Goal: Use online tool/utility: Utilize a website feature to perform a specific function

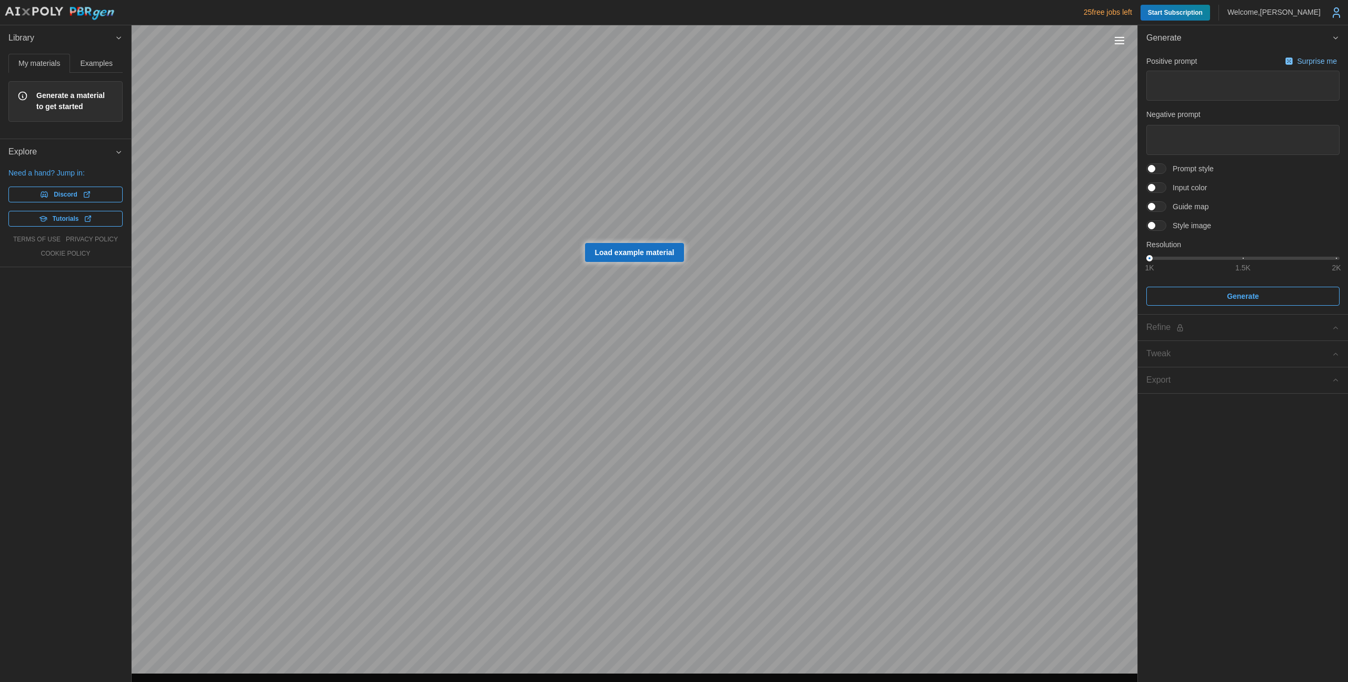
click at [609, 259] on span "Load example material" at bounding box center [635, 252] width 80 height 18
type textarea "*"
type textarea "**********"
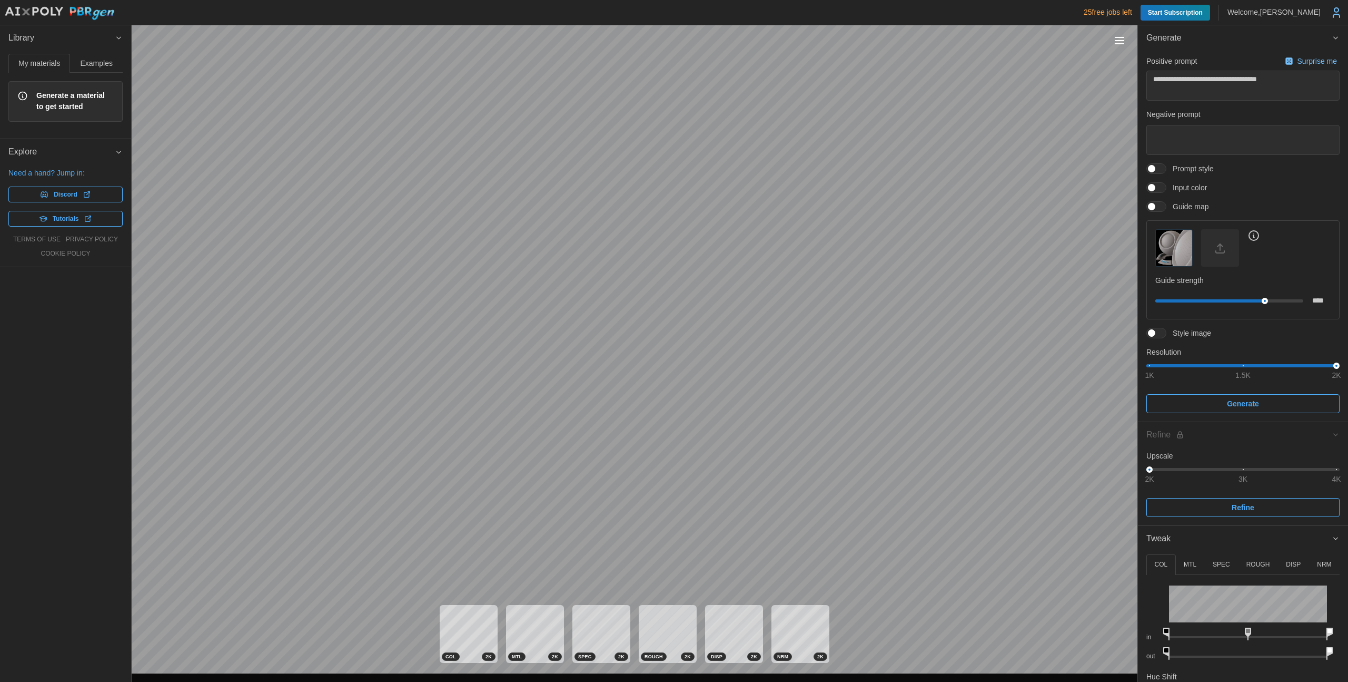
click at [1118, 38] on button "Toggle viewport controls" at bounding box center [1119, 40] width 15 height 15
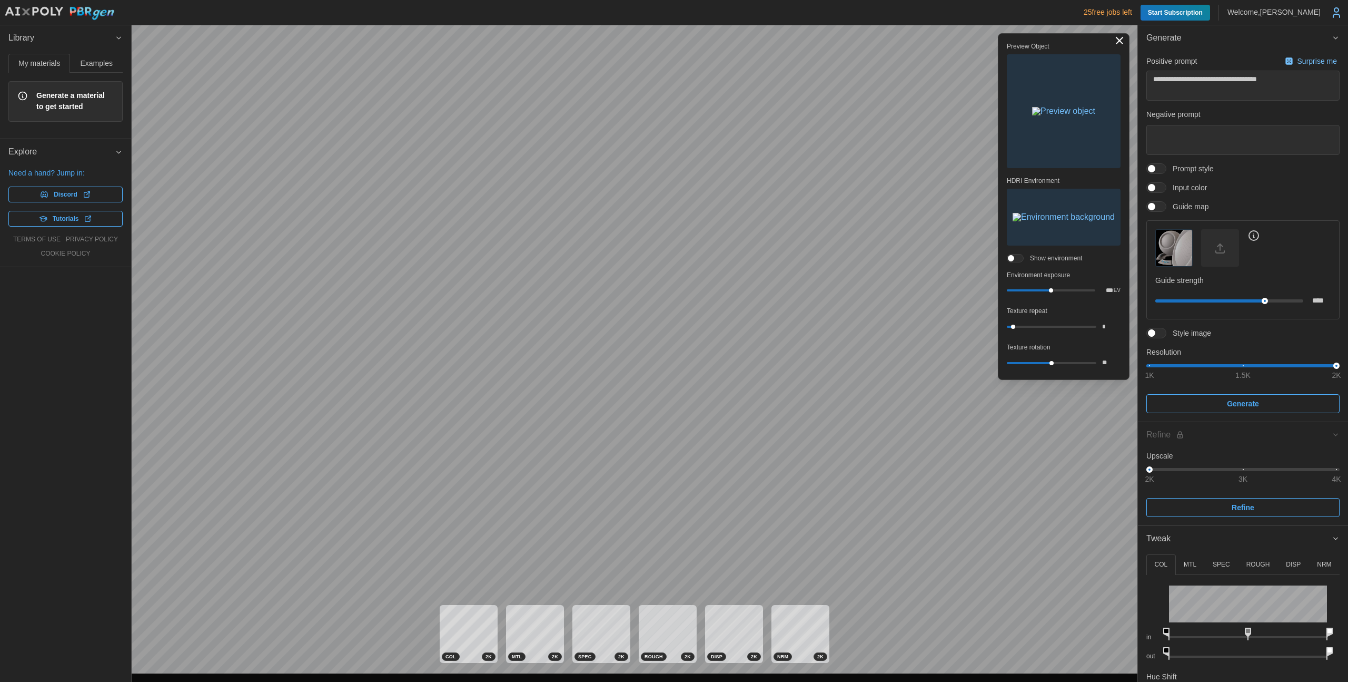
click at [1060, 108] on img "button" at bounding box center [1063, 111] width 63 height 8
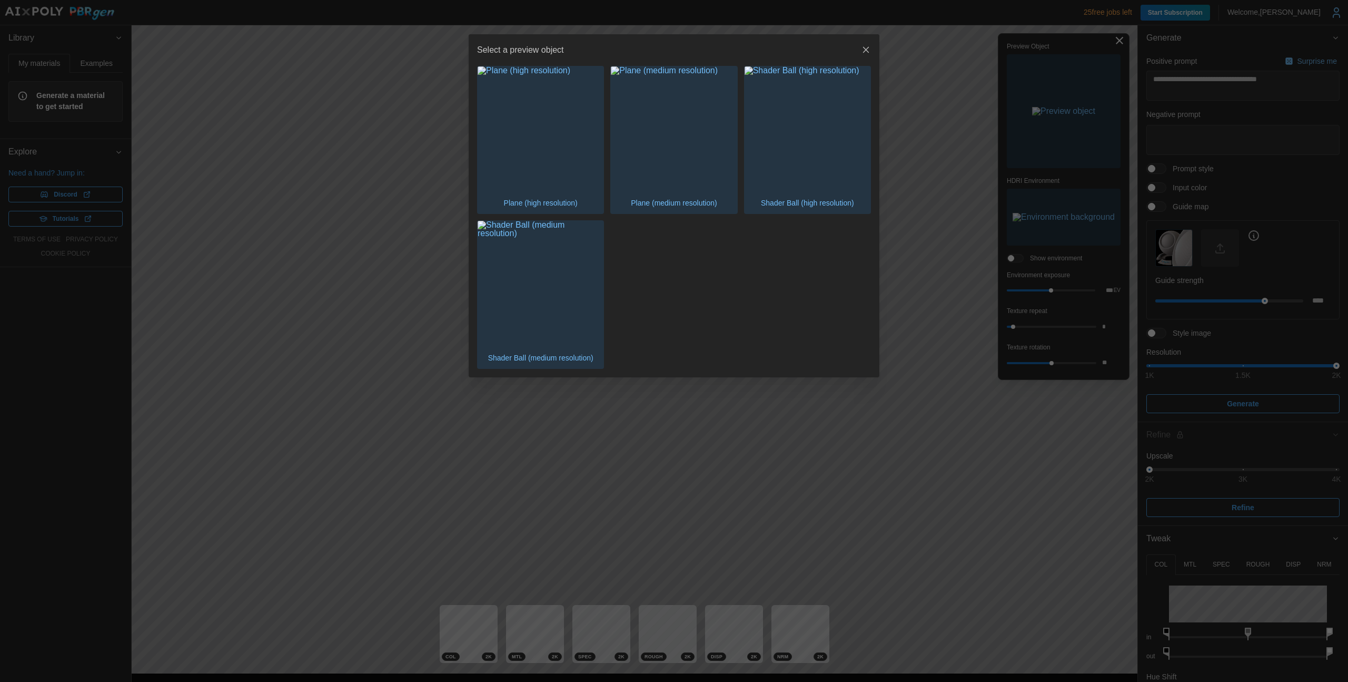
click at [868, 47] on icon "button" at bounding box center [866, 50] width 6 height 6
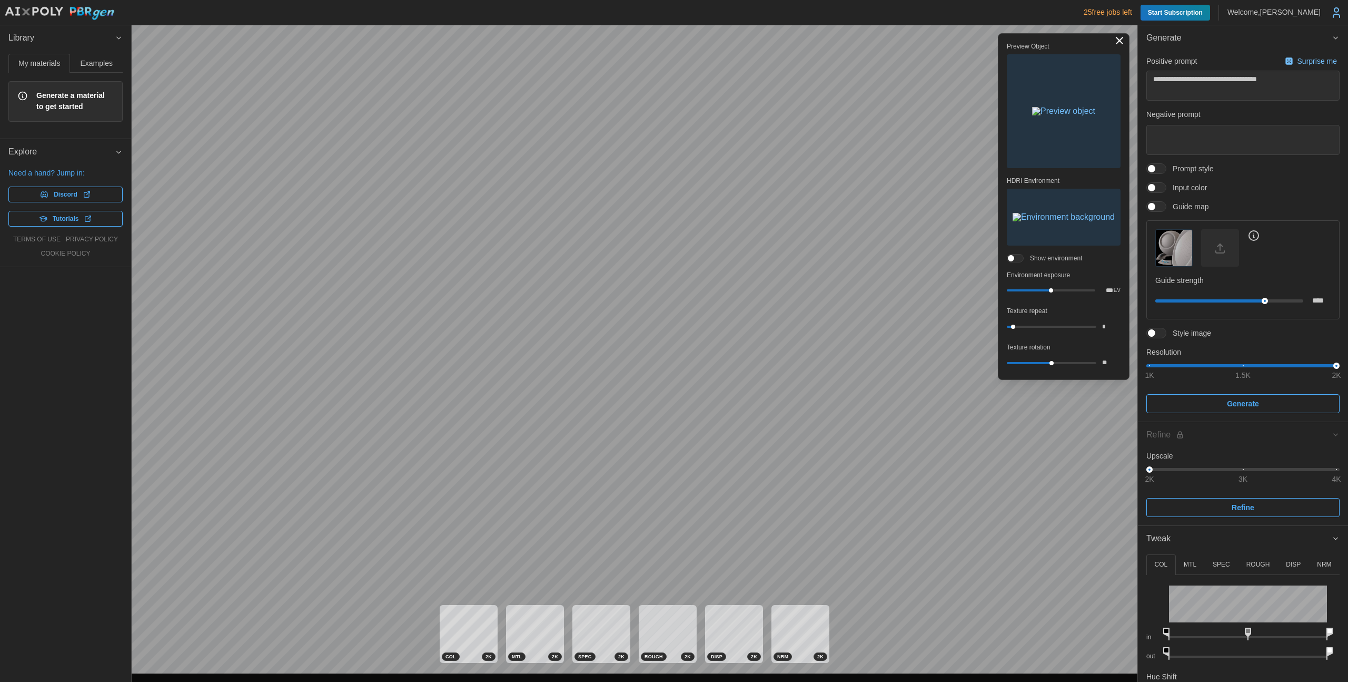
click at [1027, 218] on img "button" at bounding box center [1064, 217] width 102 height 8
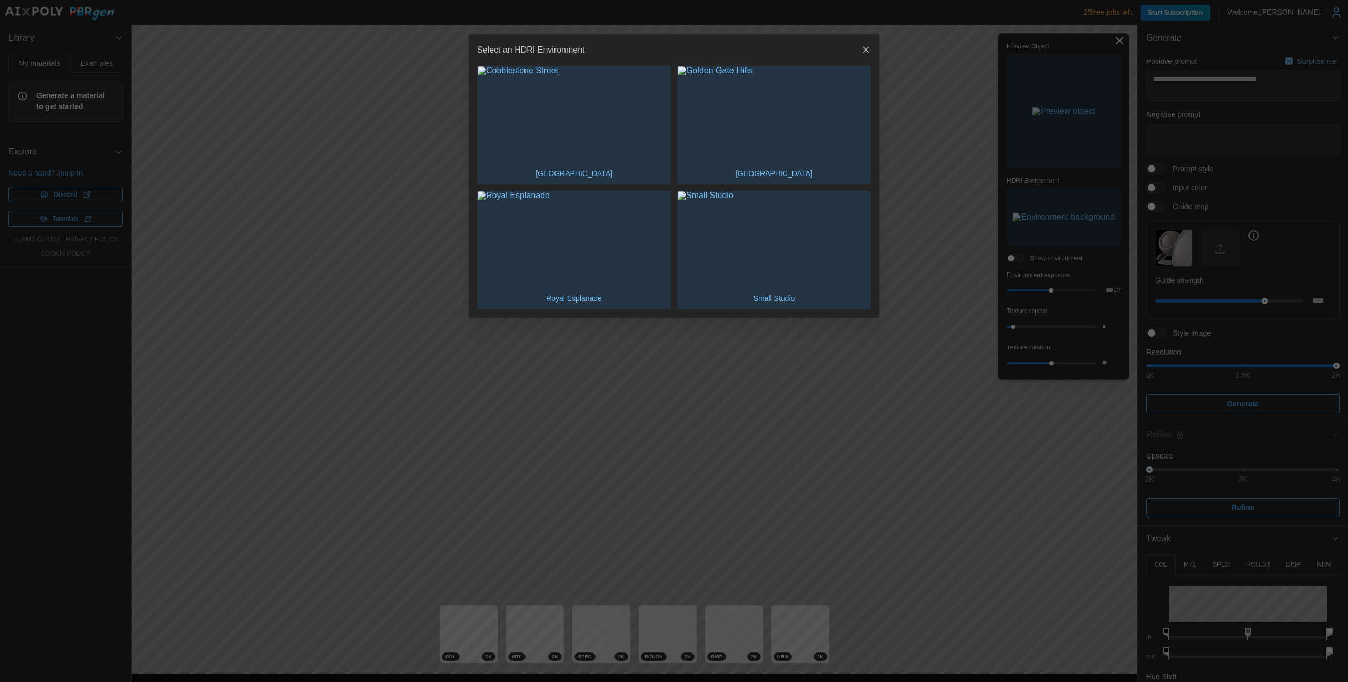
click at [866, 50] on icon "button" at bounding box center [866, 50] width 6 height 6
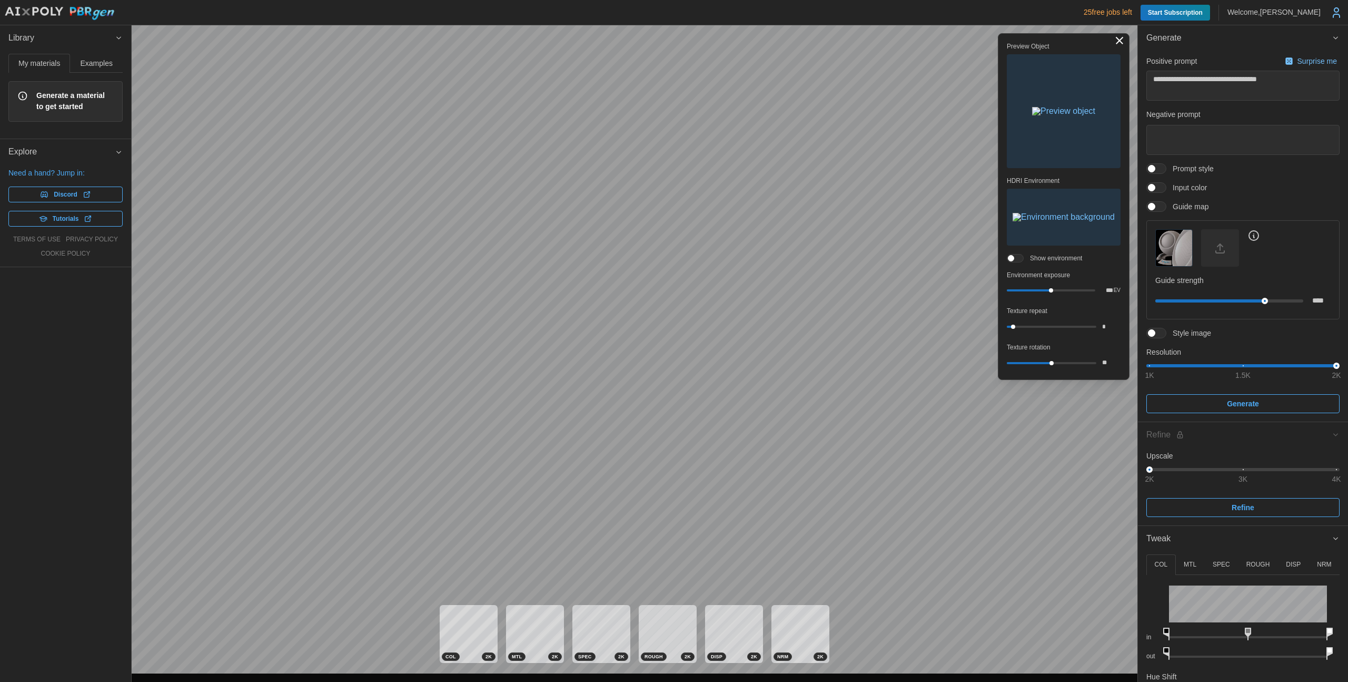
click at [1015, 259] on span at bounding box center [1019, 257] width 11 height 7
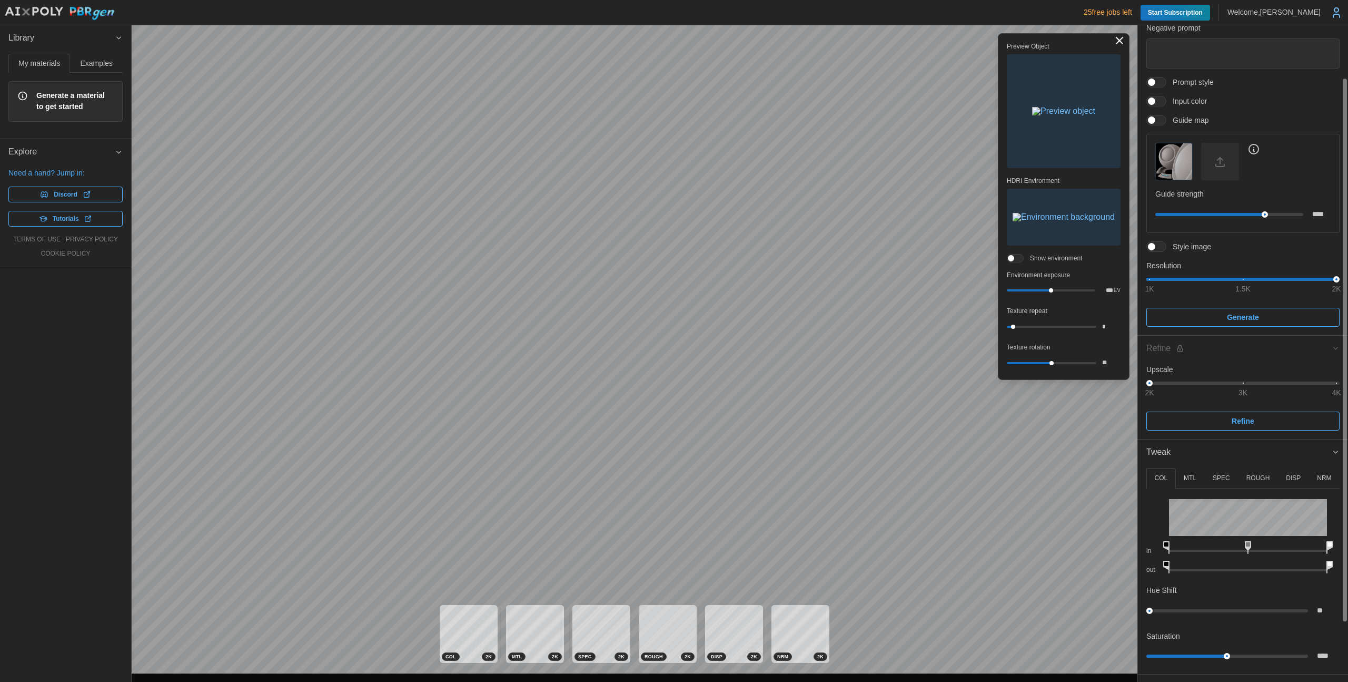
scroll to position [108, 0]
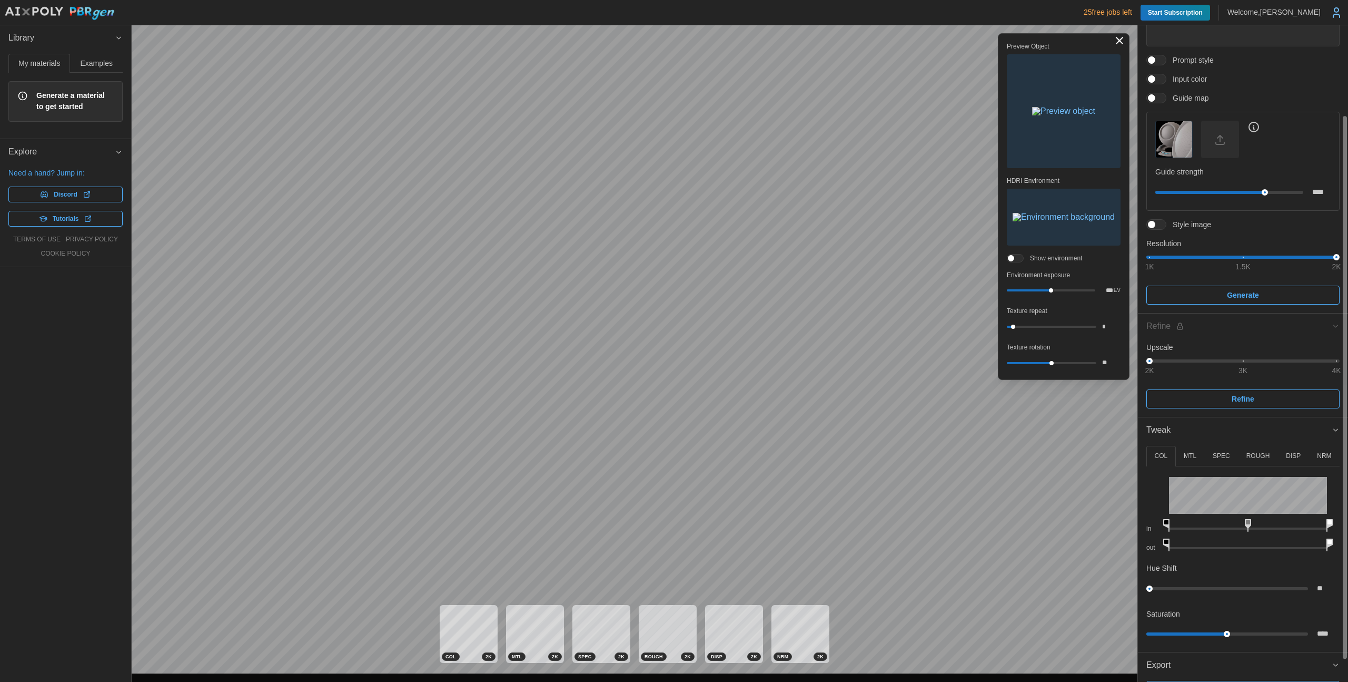
click at [1163, 79] on span at bounding box center [1162, 78] width 13 height 9
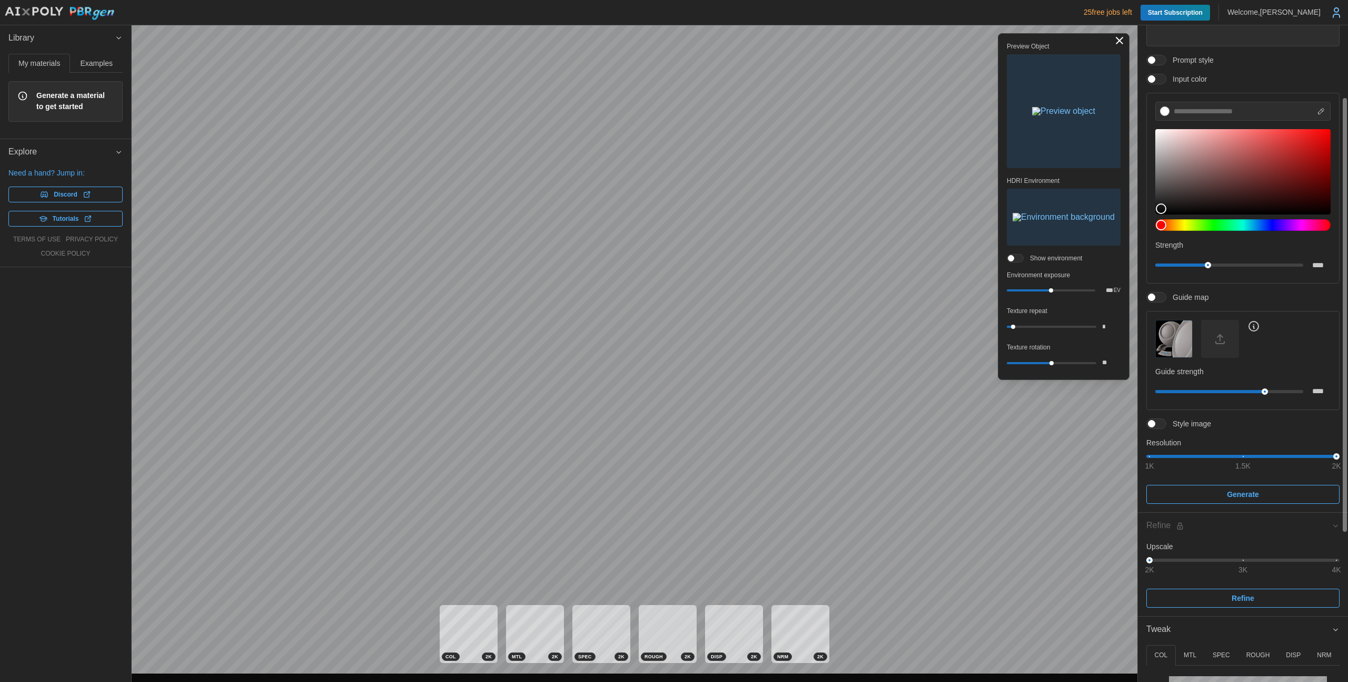
click at [1156, 60] on span at bounding box center [1162, 59] width 13 height 9
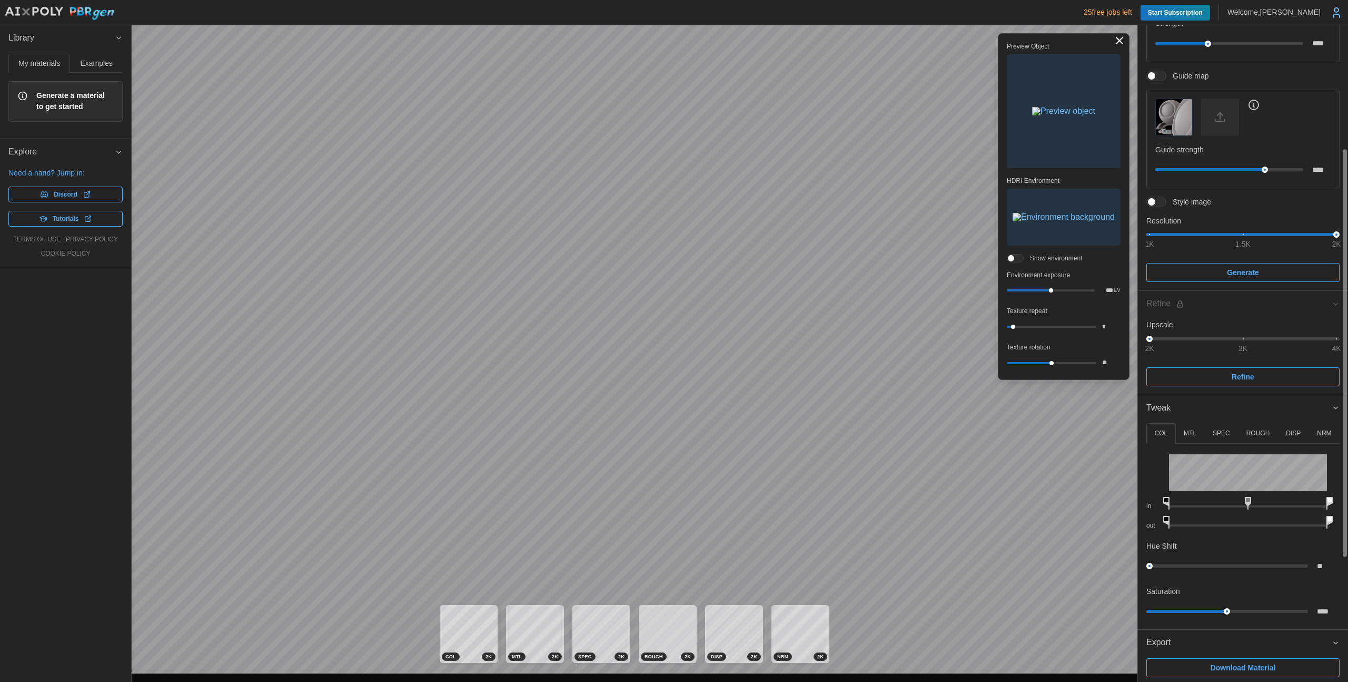
scroll to position [398, 0]
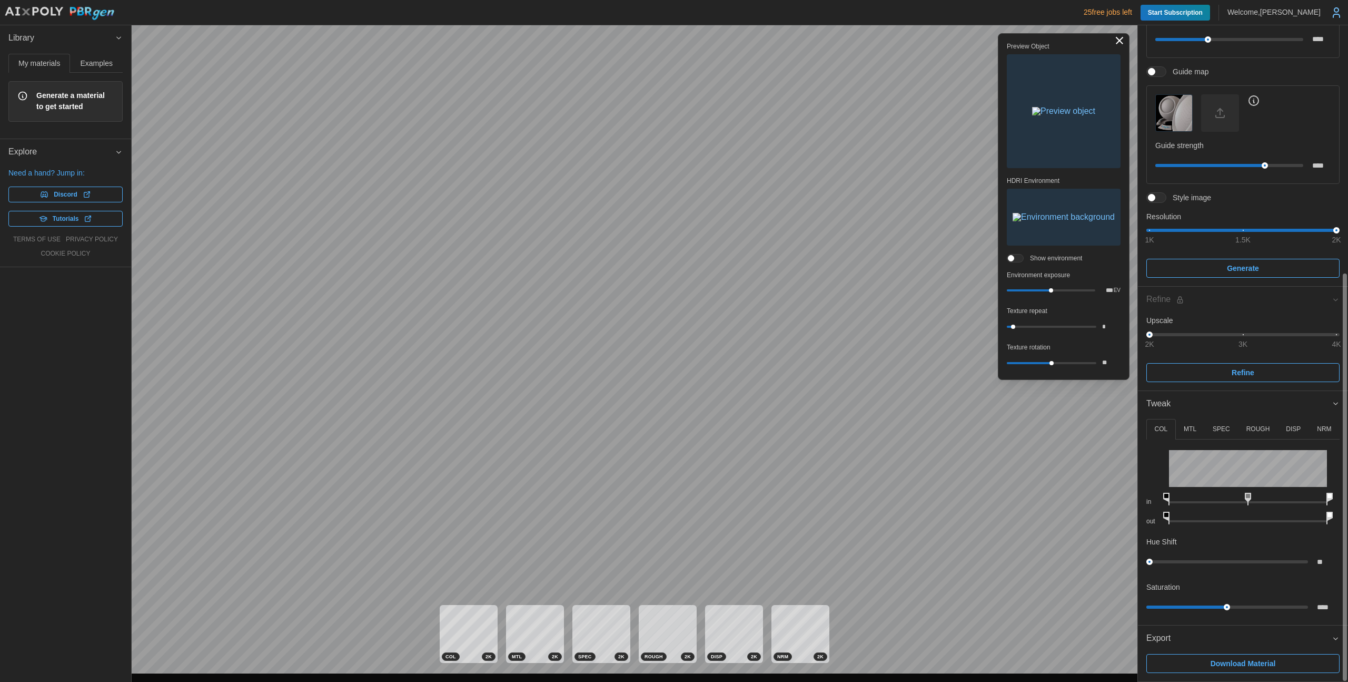
click at [1157, 196] on span at bounding box center [1162, 197] width 13 height 9
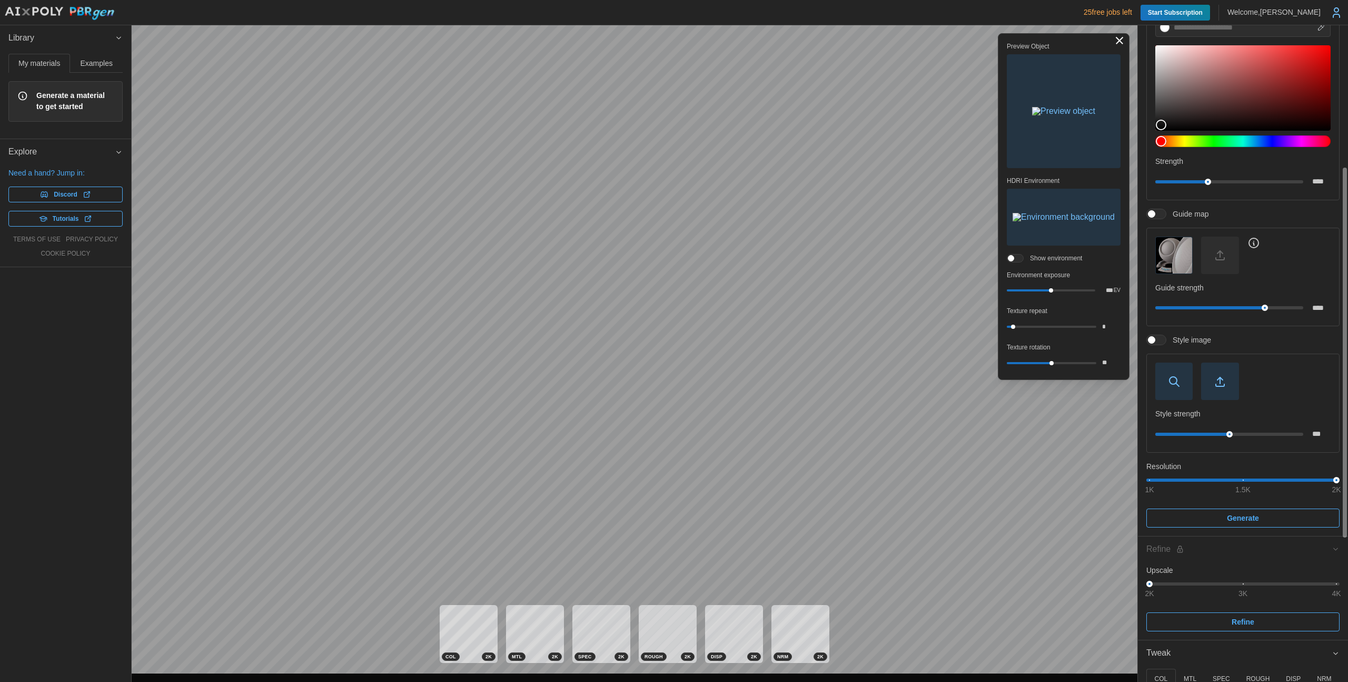
scroll to position [251, 0]
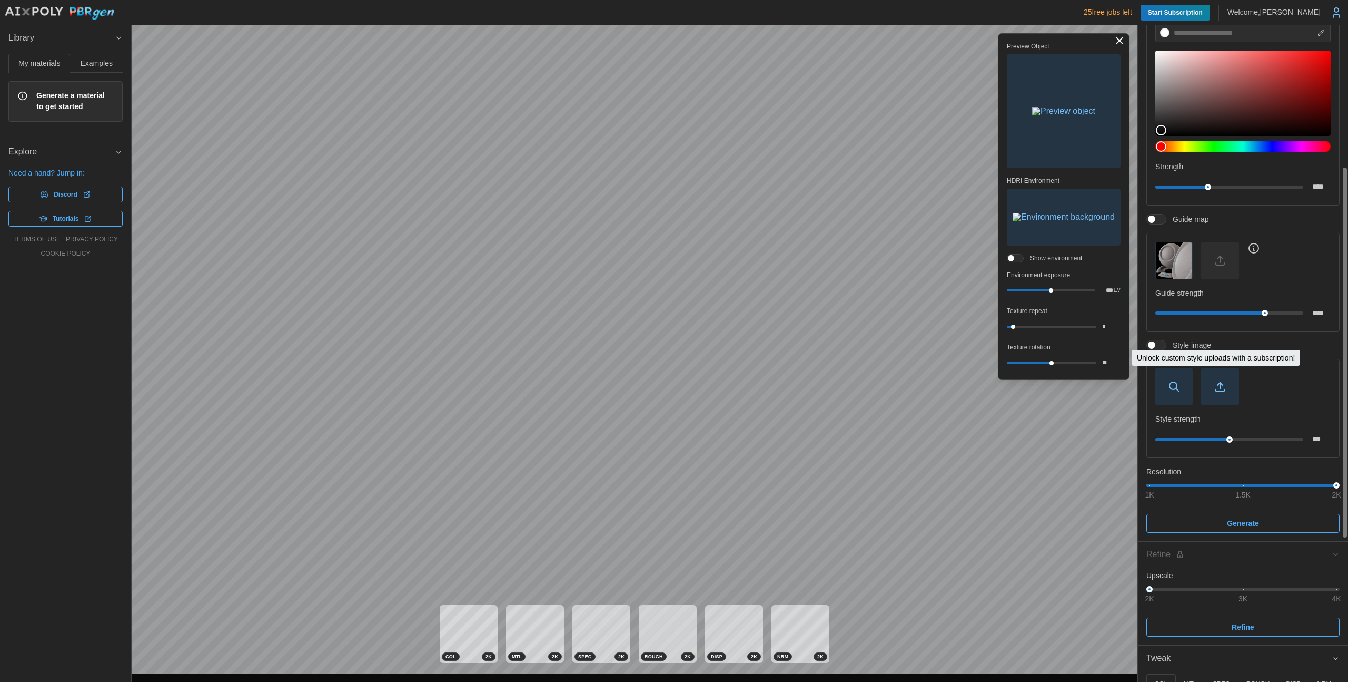
click at [1224, 381] on icon "button" at bounding box center [1220, 386] width 13 height 13
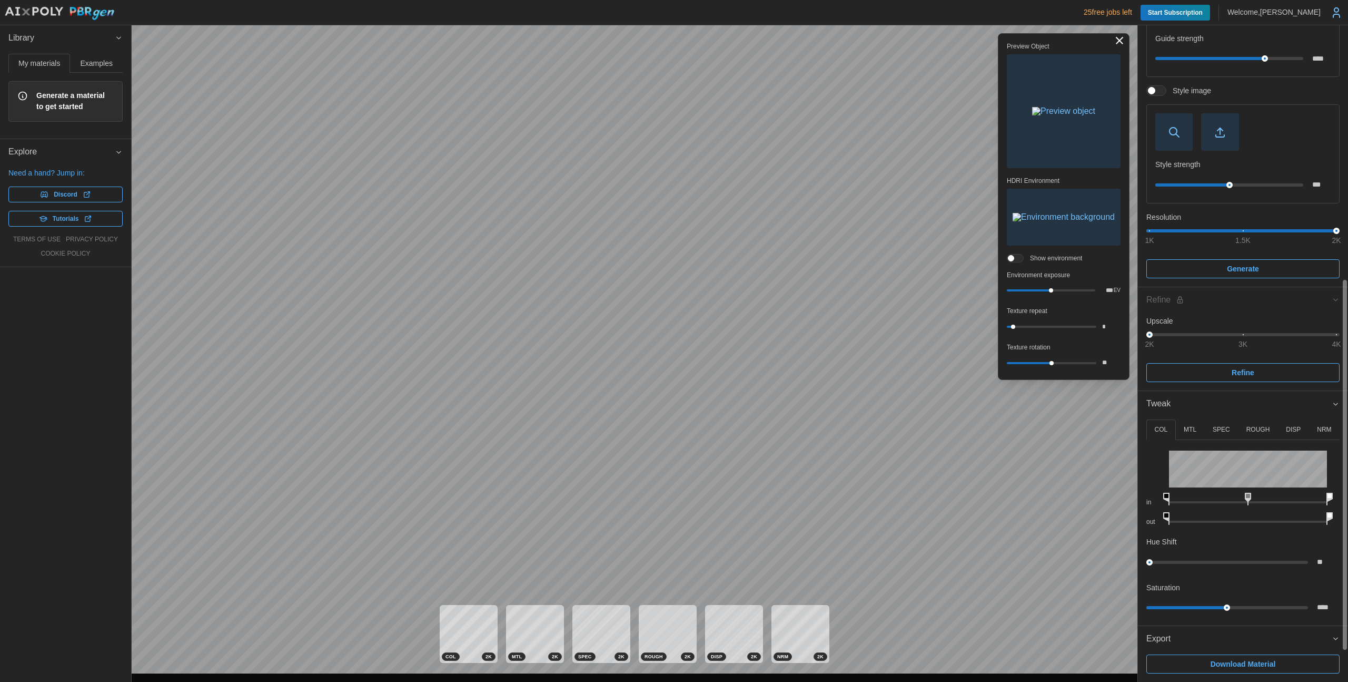
scroll to position [0, 0]
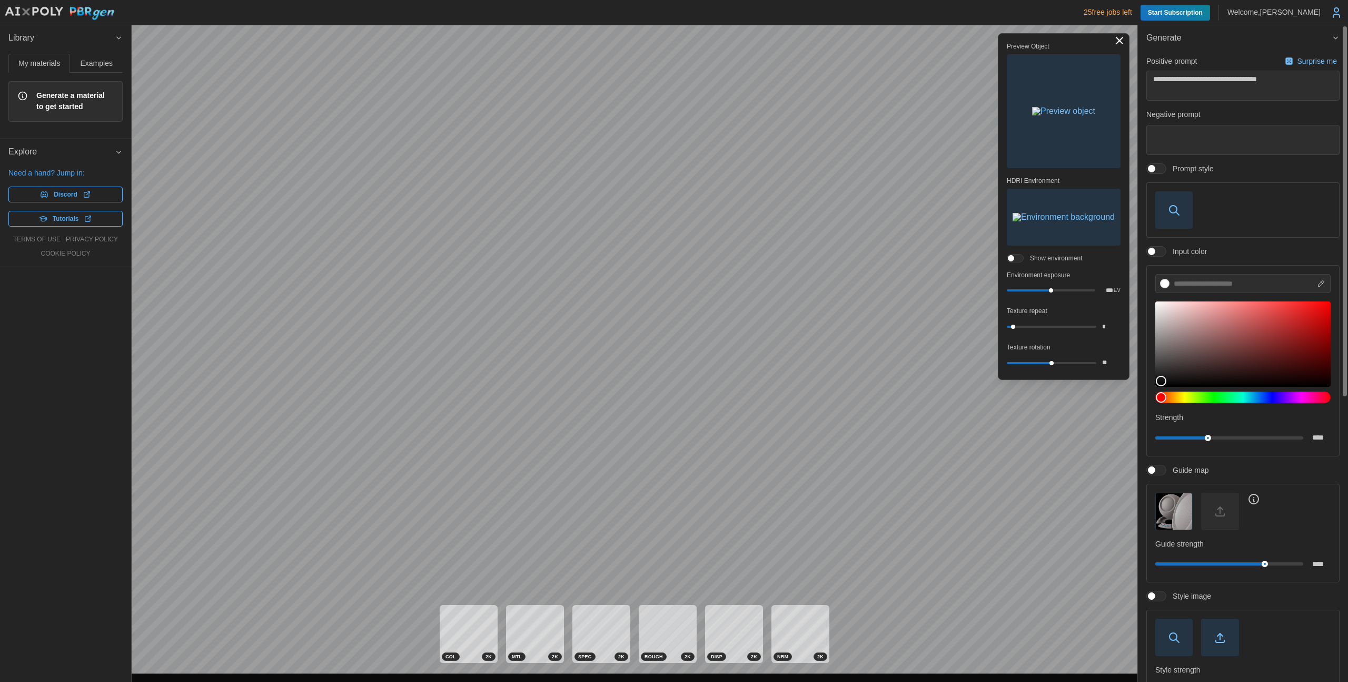
click at [1295, 55] on span "Surprise me" at bounding box center [1311, 61] width 56 height 14
type textarea "*"
type textarea "**********"
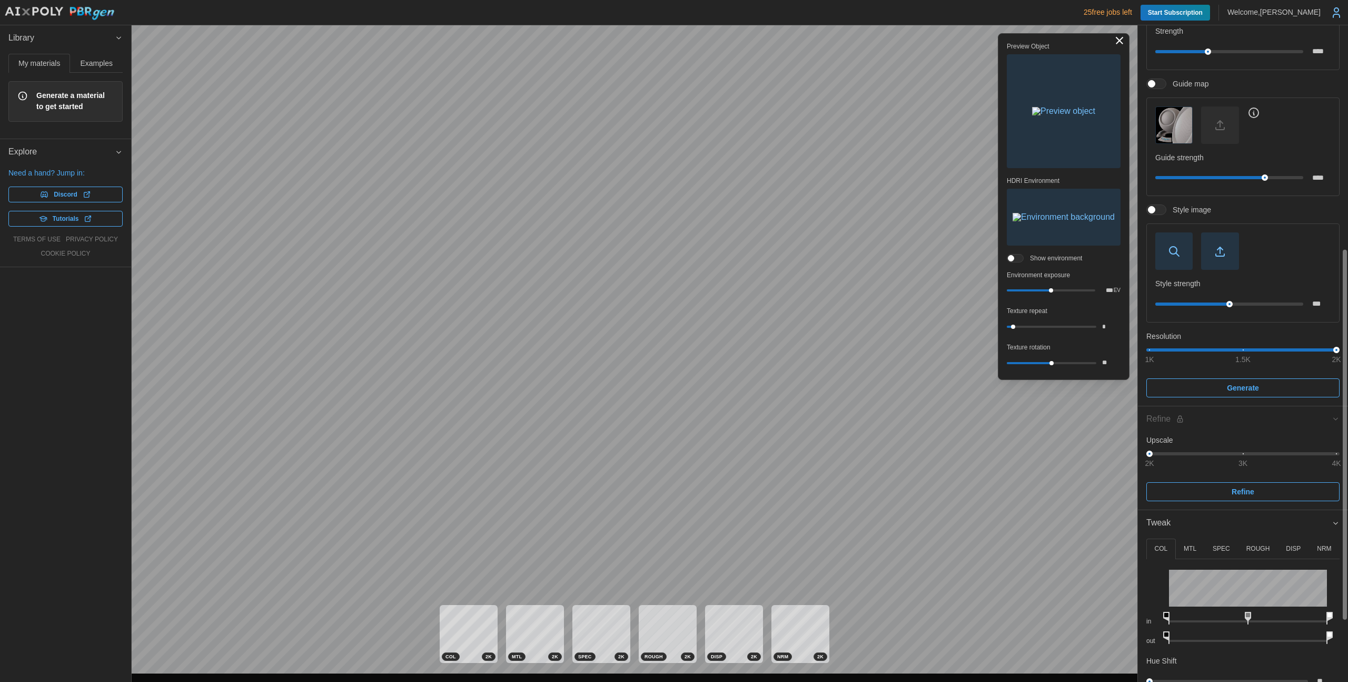
scroll to position [440, 0]
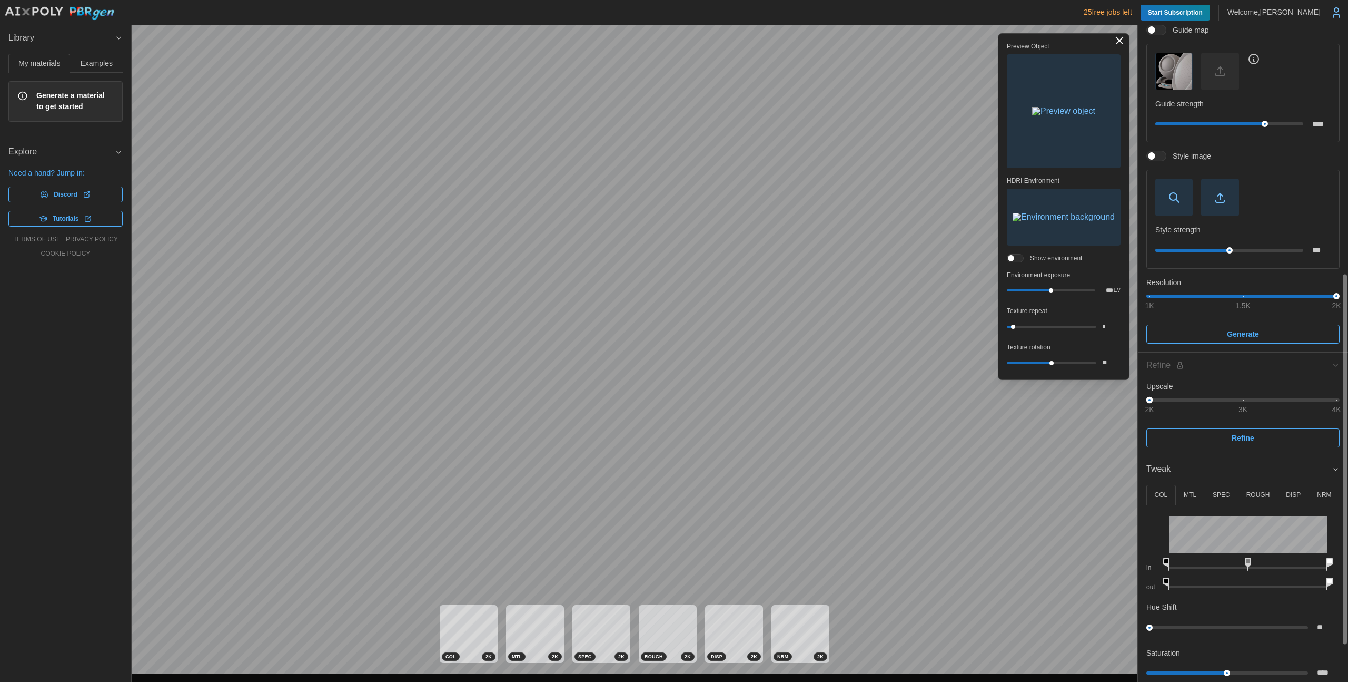
drag, startPoint x: 1149, startPoint y: 400, endPoint x: 1195, endPoint y: 401, distance: 46.4
click at [1195, 401] on div "2K 3K 4K" at bounding box center [1243, 400] width 187 height 6
click at [1249, 401] on div "2K 3K 4K" at bounding box center [1243, 400] width 187 height 6
click at [1239, 440] on span "Refine" at bounding box center [1243, 438] width 23 height 18
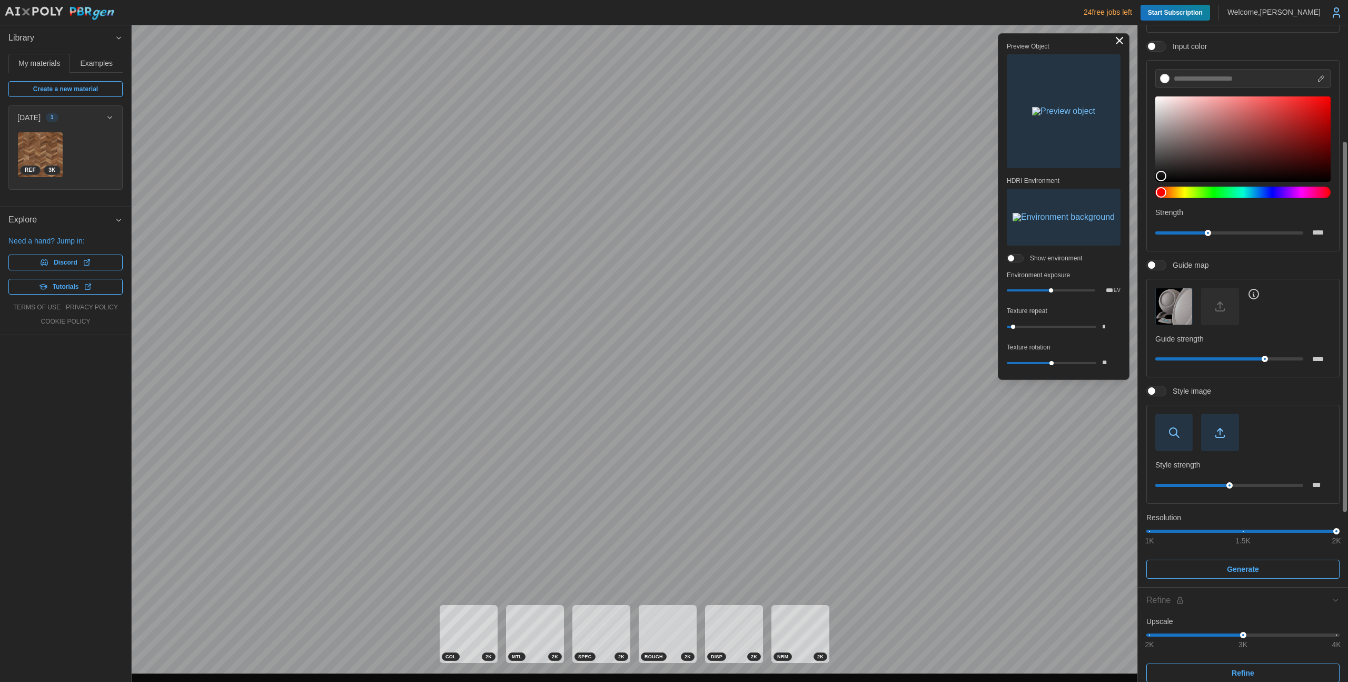
scroll to position [159, 0]
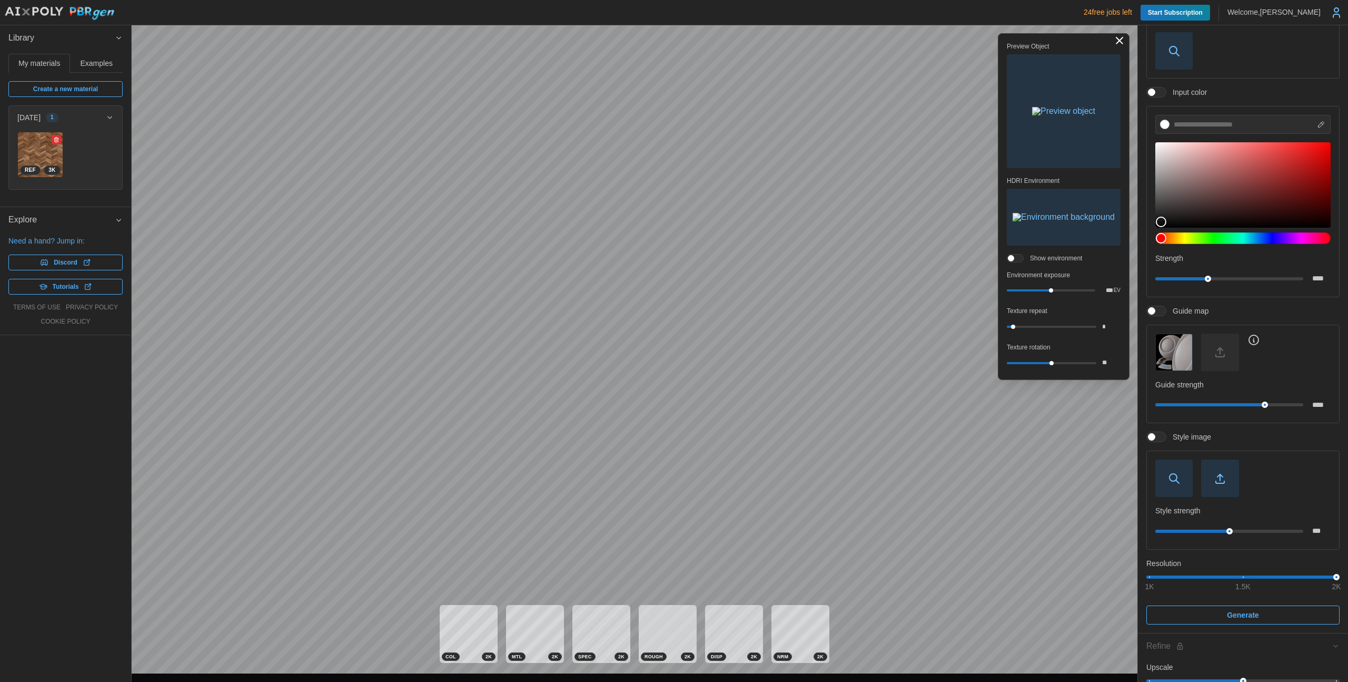
click at [47, 133] on img at bounding box center [40, 154] width 45 height 45
type textarea "*"
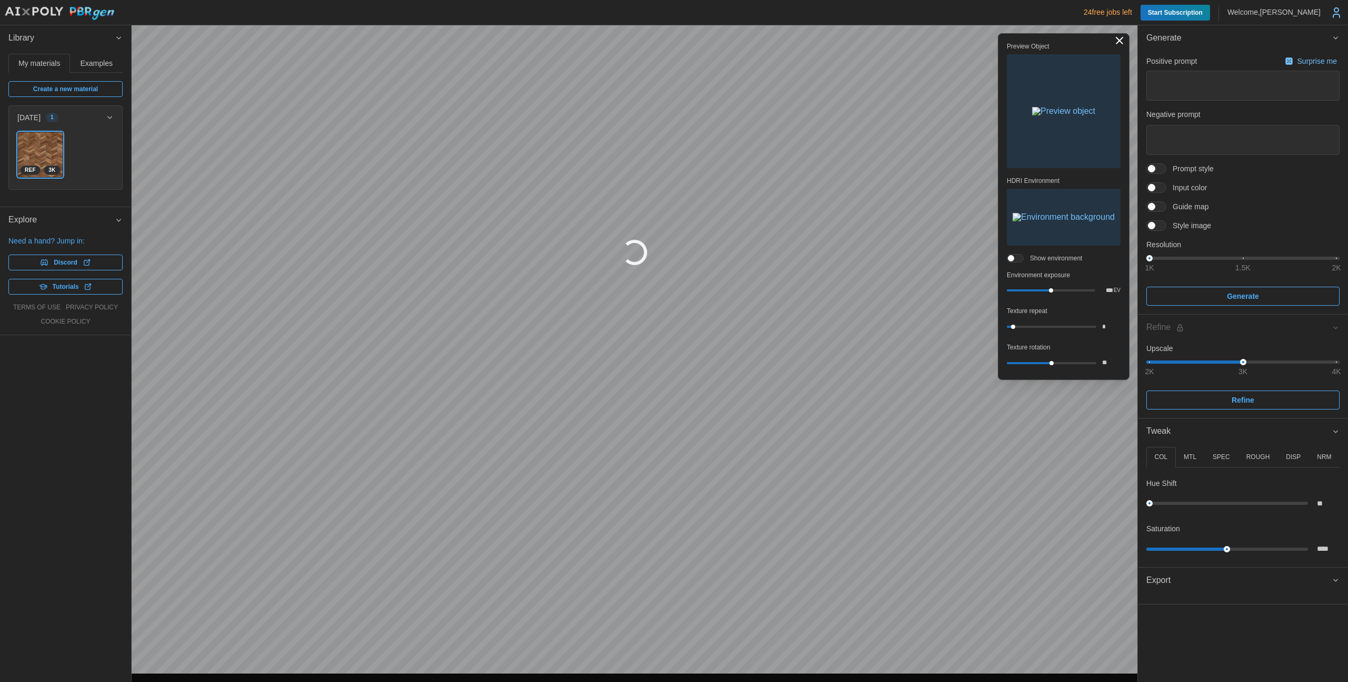
type textarea "*"
type textarea "**********"
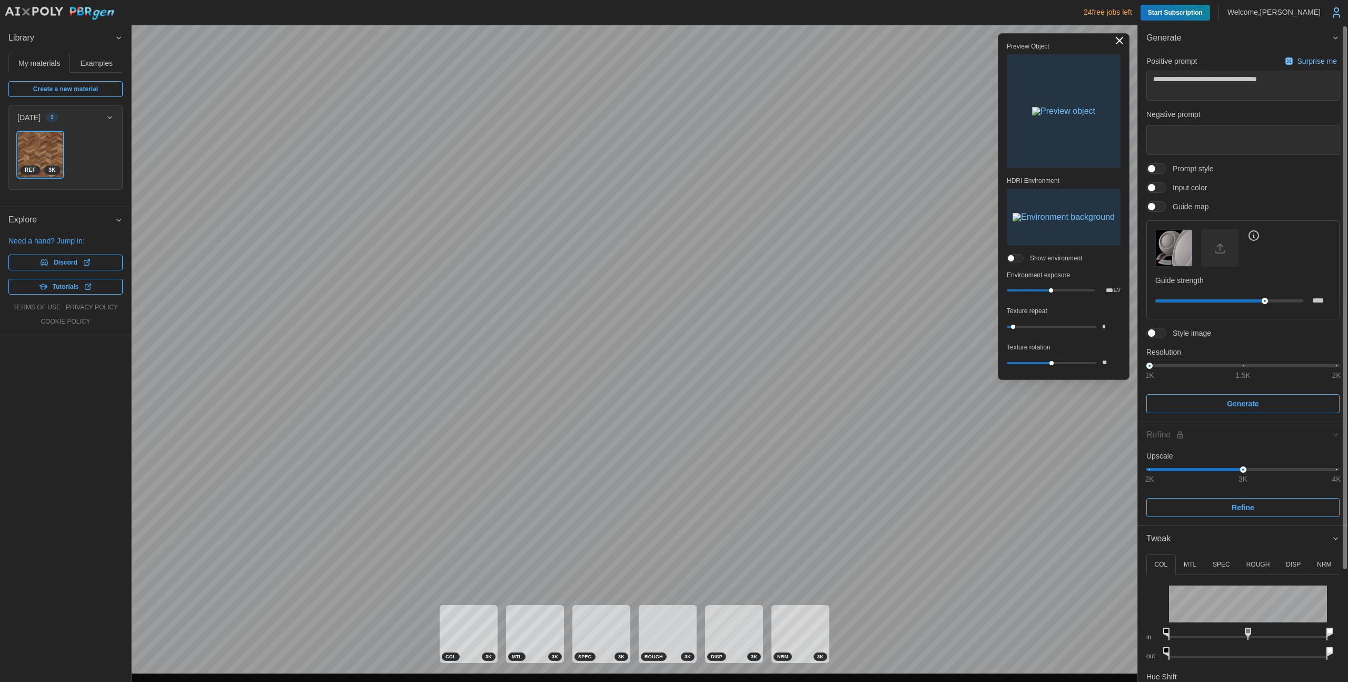
click at [1161, 331] on span at bounding box center [1162, 332] width 13 height 9
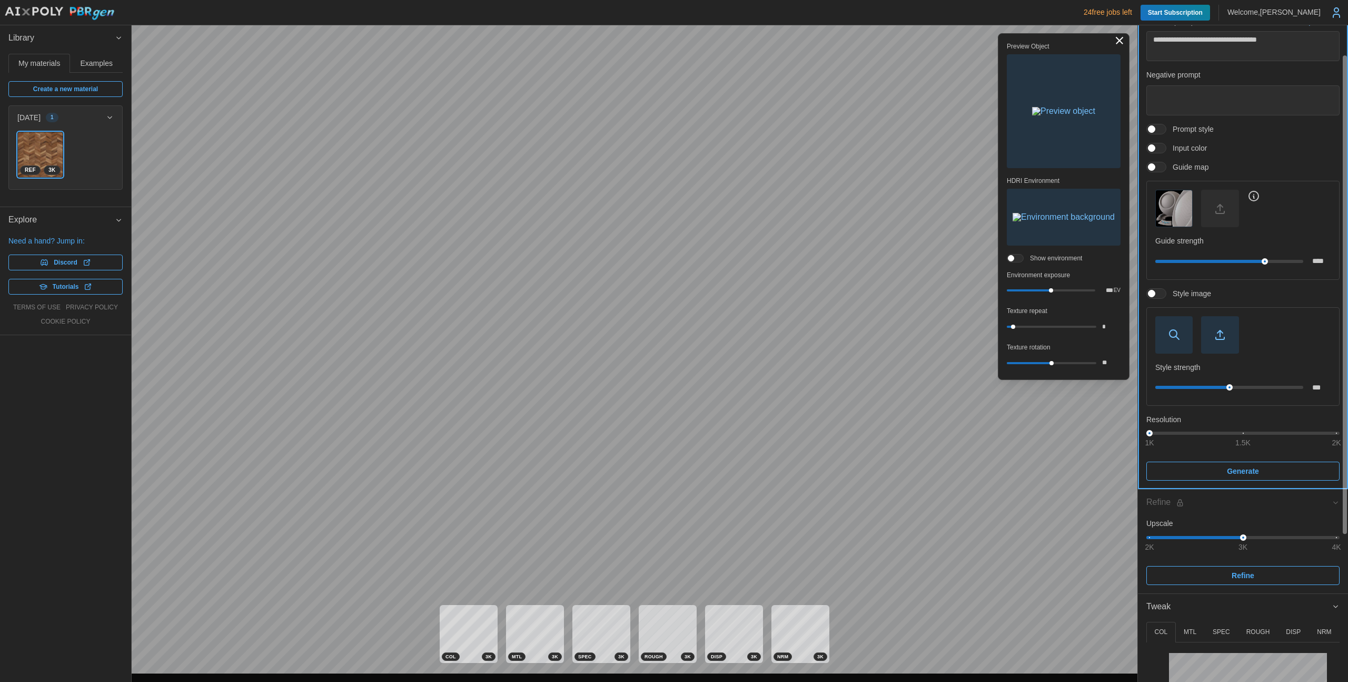
scroll to position [40, 0]
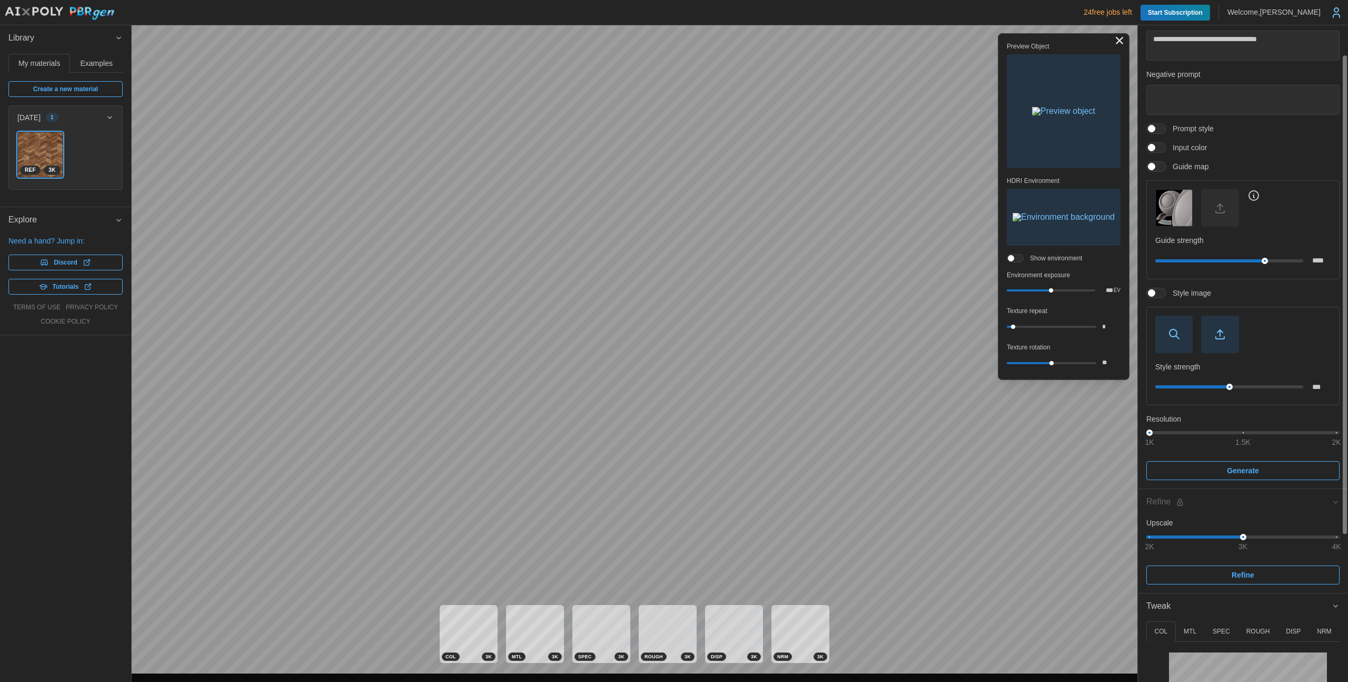
click at [1156, 165] on span at bounding box center [1151, 166] width 7 height 7
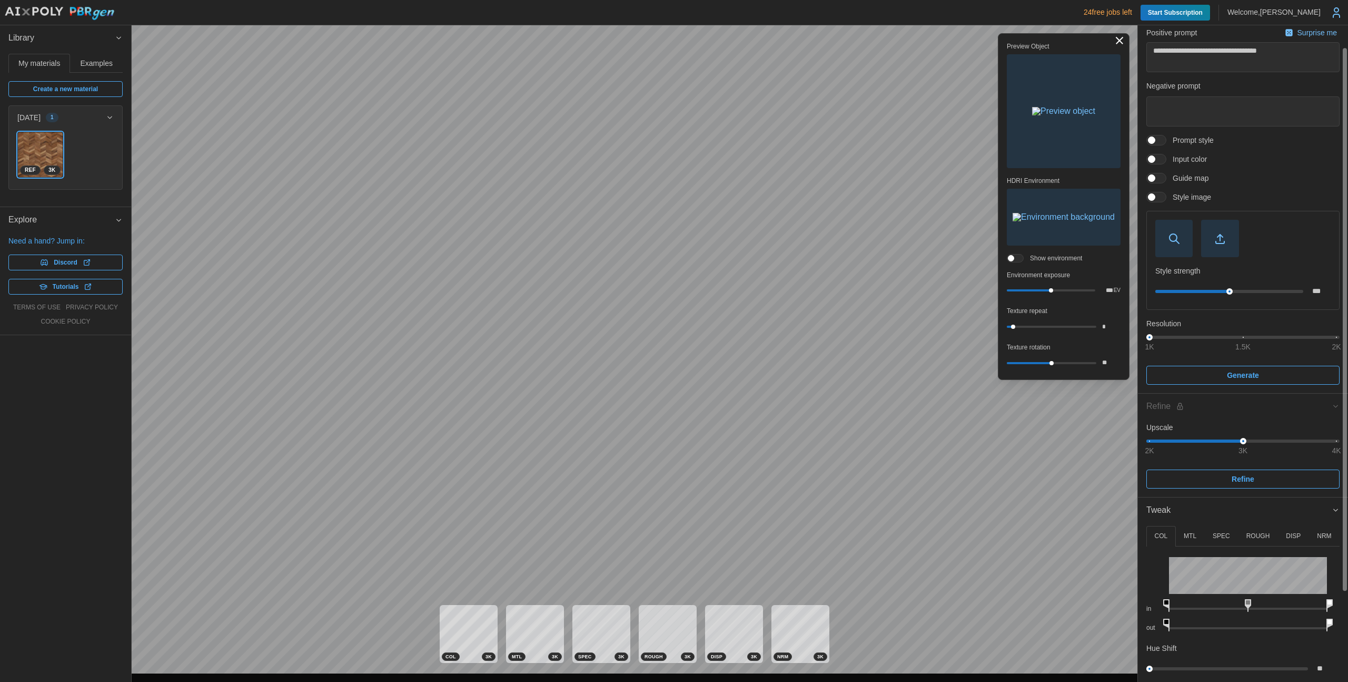
scroll to position [26, 0]
click at [1218, 233] on span "button" at bounding box center [1220, 240] width 36 height 36
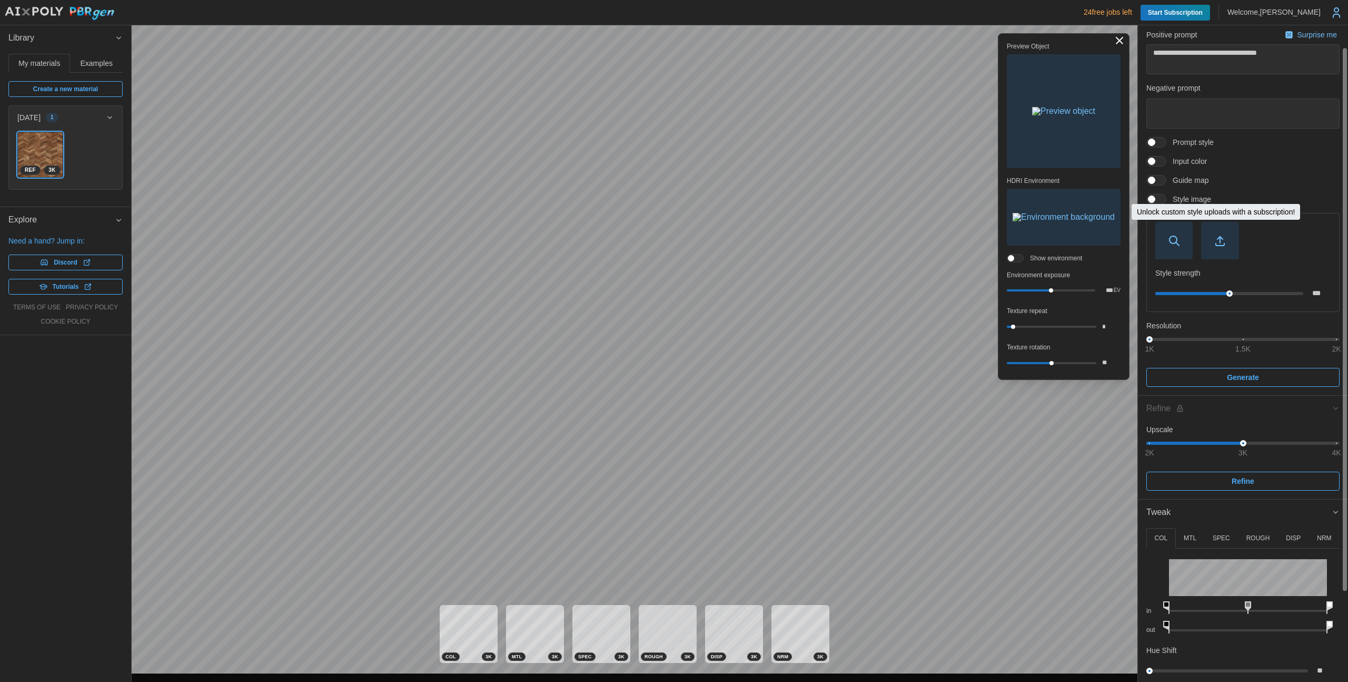
click at [1218, 233] on span "button" at bounding box center [1220, 240] width 36 height 36
click at [1156, 174] on div "**********" at bounding box center [1243, 206] width 193 height 359
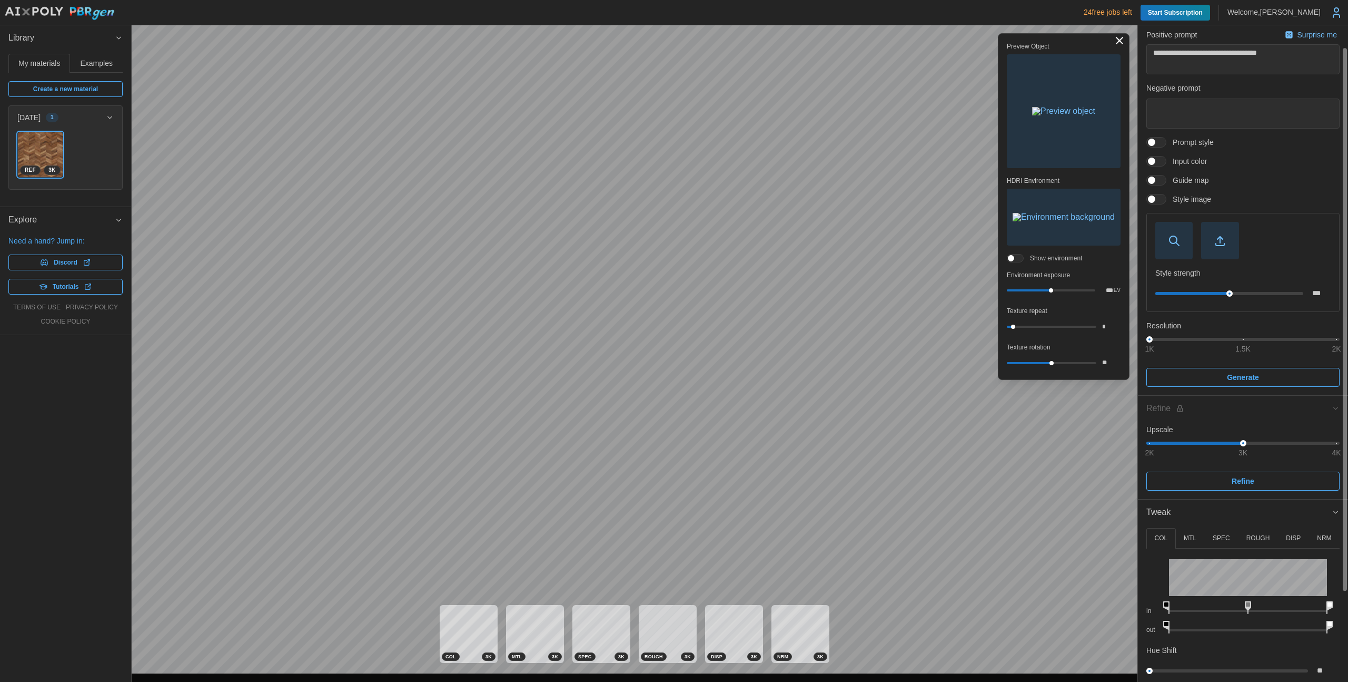
click at [1156, 175] on span at bounding box center [1162, 179] width 13 height 9
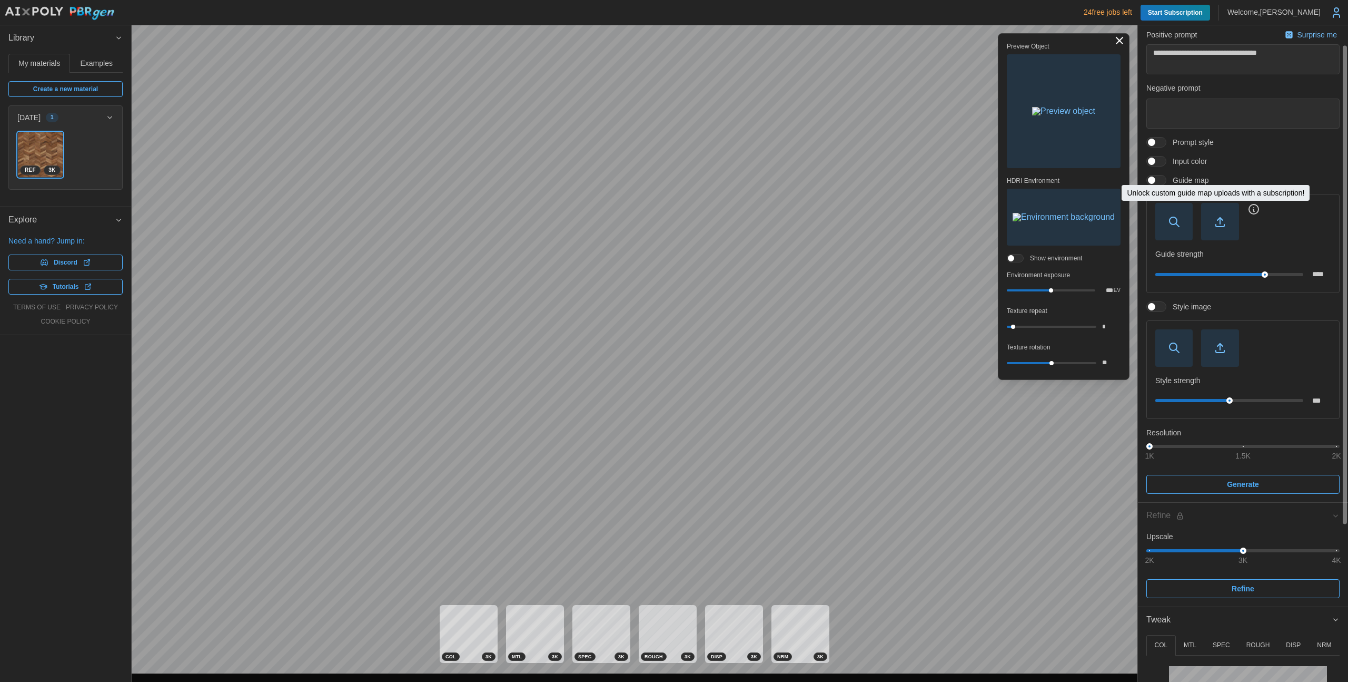
click at [1221, 226] on icon "button" at bounding box center [1220, 221] width 13 height 13
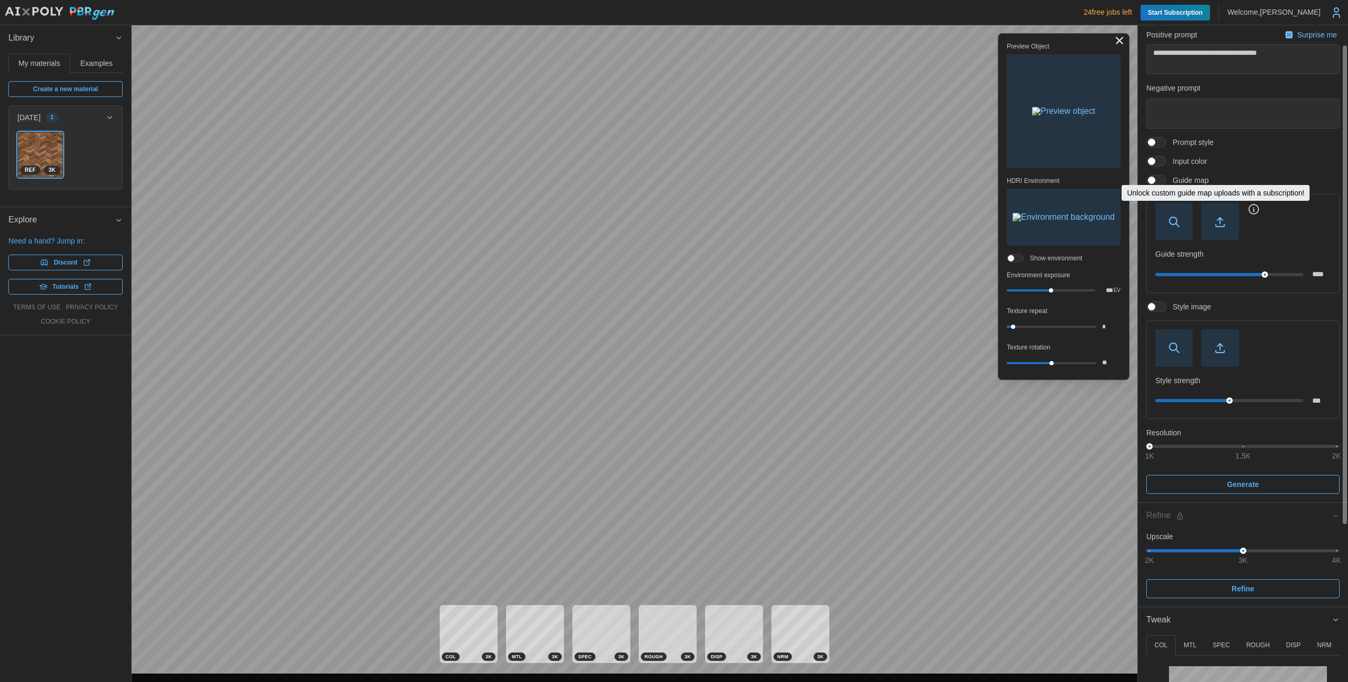
click at [1226, 233] on span "button" at bounding box center [1220, 221] width 36 height 36
click at [81, 83] on span "Create a new material" at bounding box center [65, 89] width 65 height 15
type textarea "*"
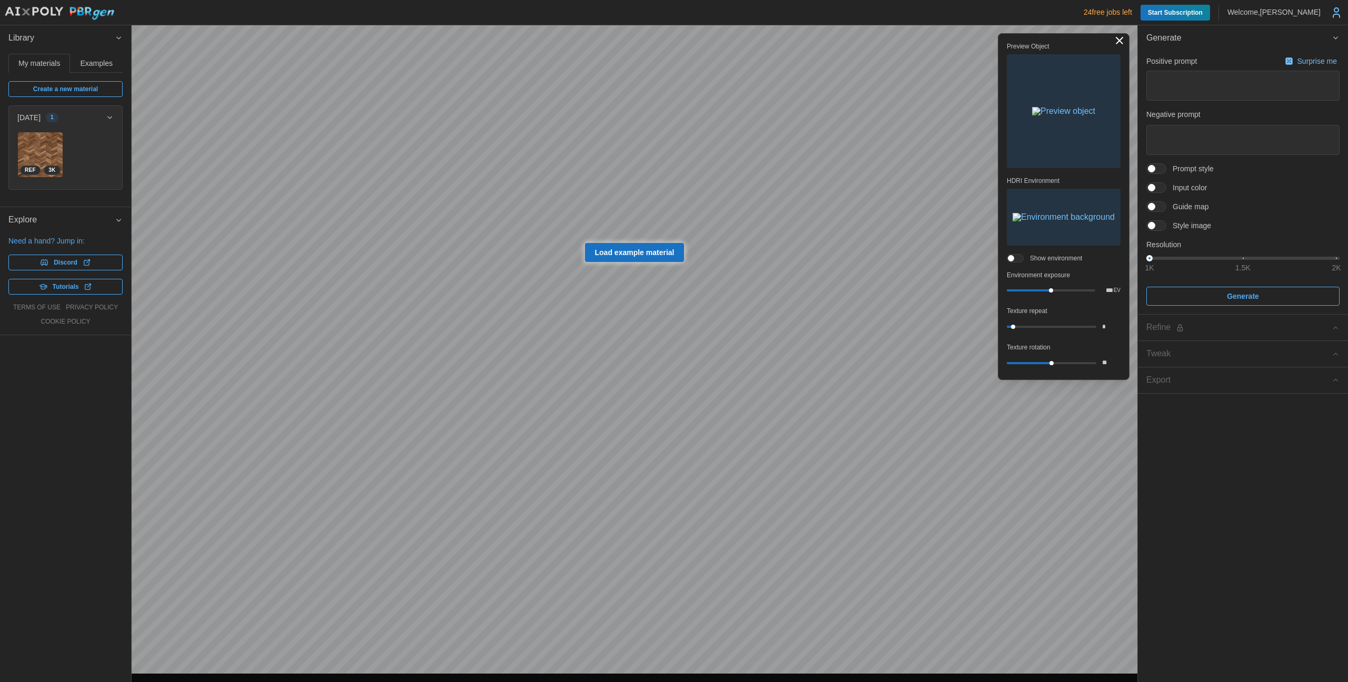
click at [1162, 205] on span at bounding box center [1162, 206] width 13 height 9
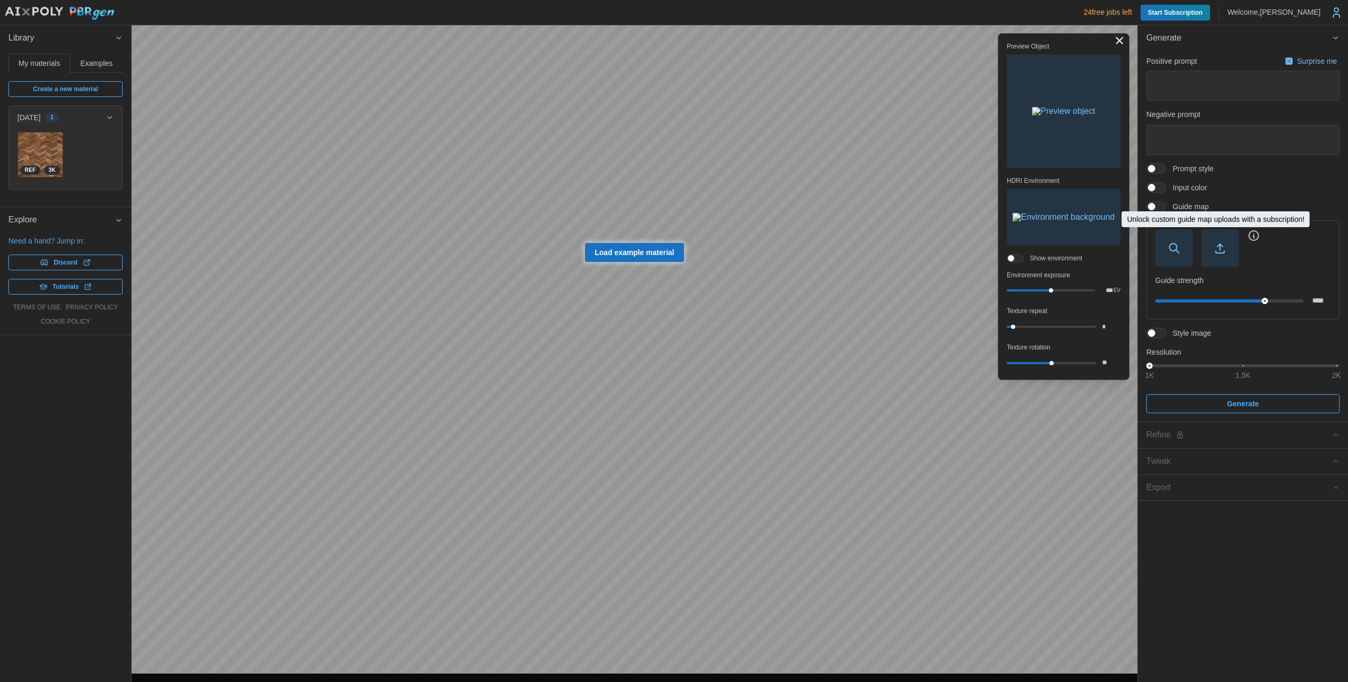
click at [1214, 241] on span "button" at bounding box center [1220, 248] width 36 height 36
click at [1157, 332] on span at bounding box center [1162, 332] width 13 height 9
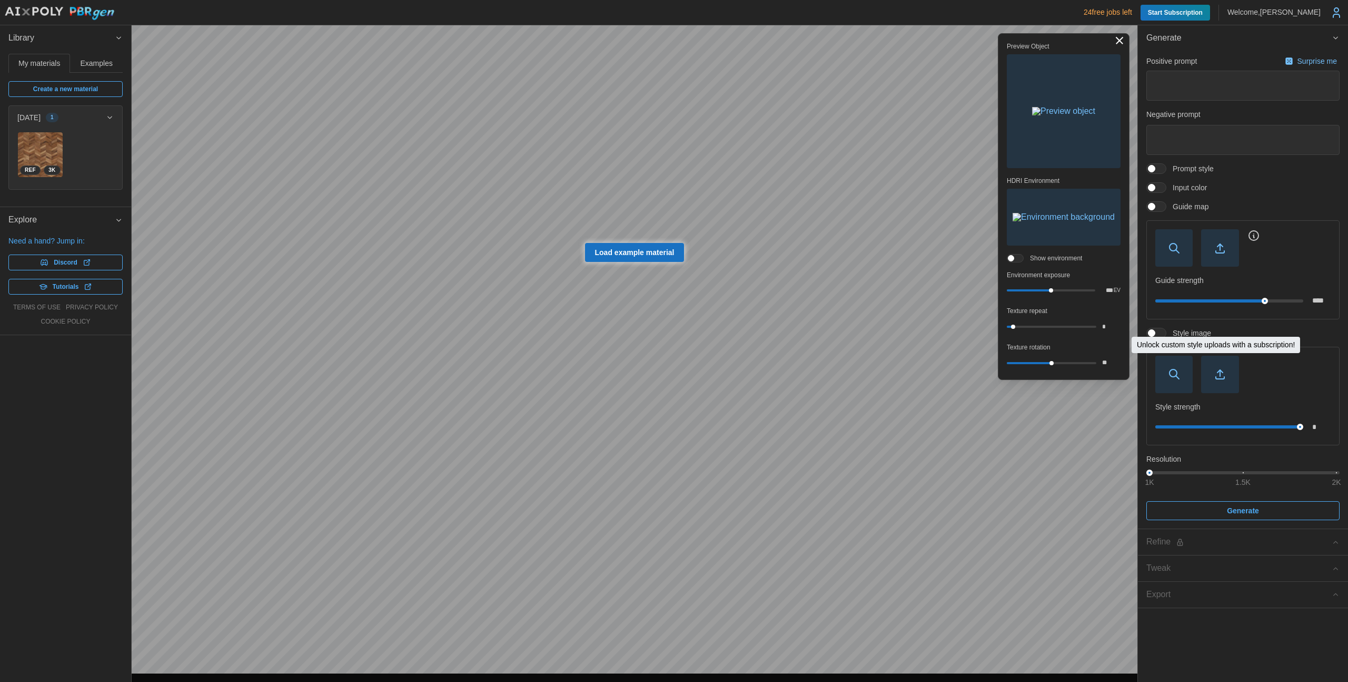
click at [1210, 367] on span "button" at bounding box center [1220, 374] width 36 height 36
click at [45, 148] on img at bounding box center [40, 154] width 45 height 45
type textarea "*"
type textarea "**********"
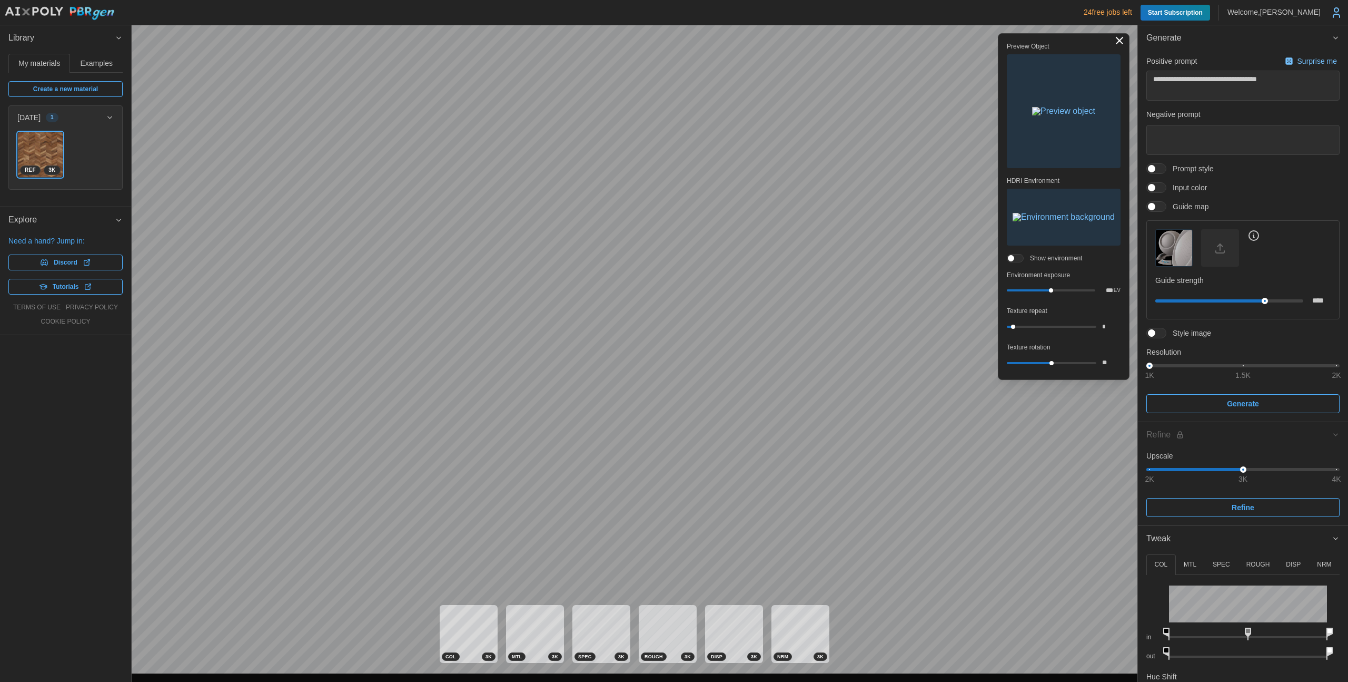
type textarea "*"
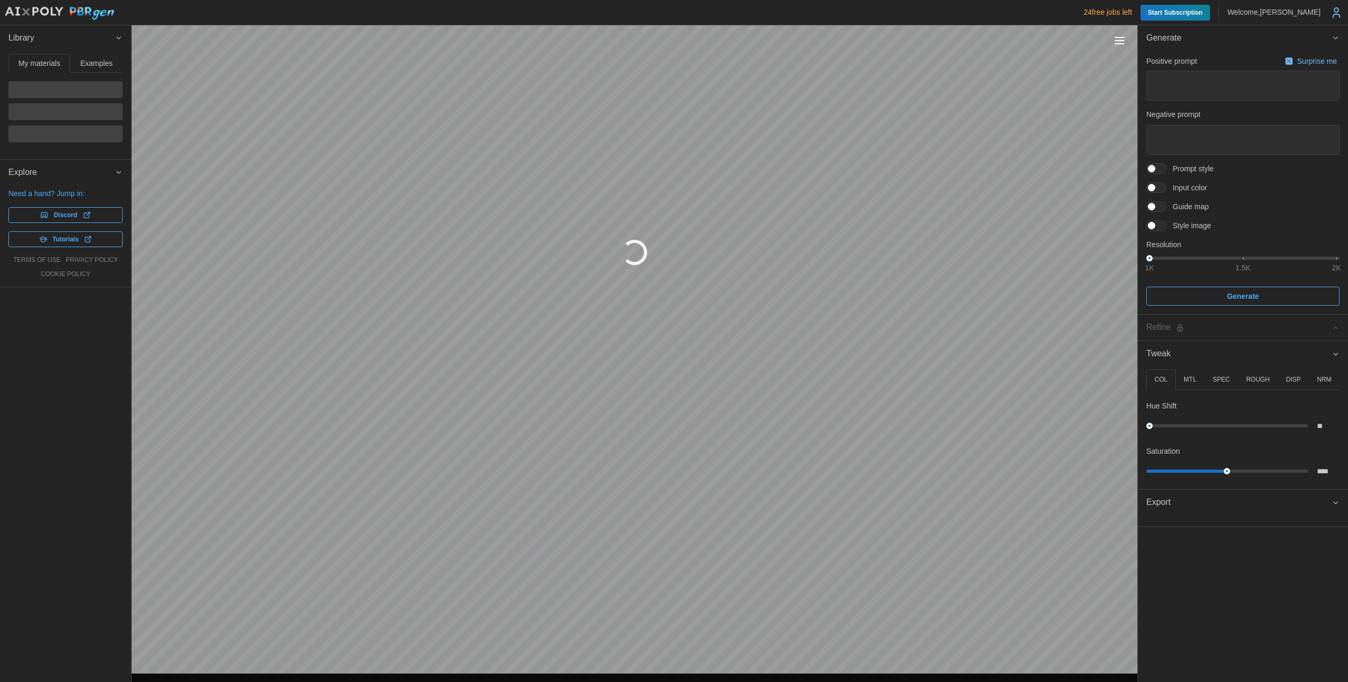
type textarea "*"
type textarea "**********"
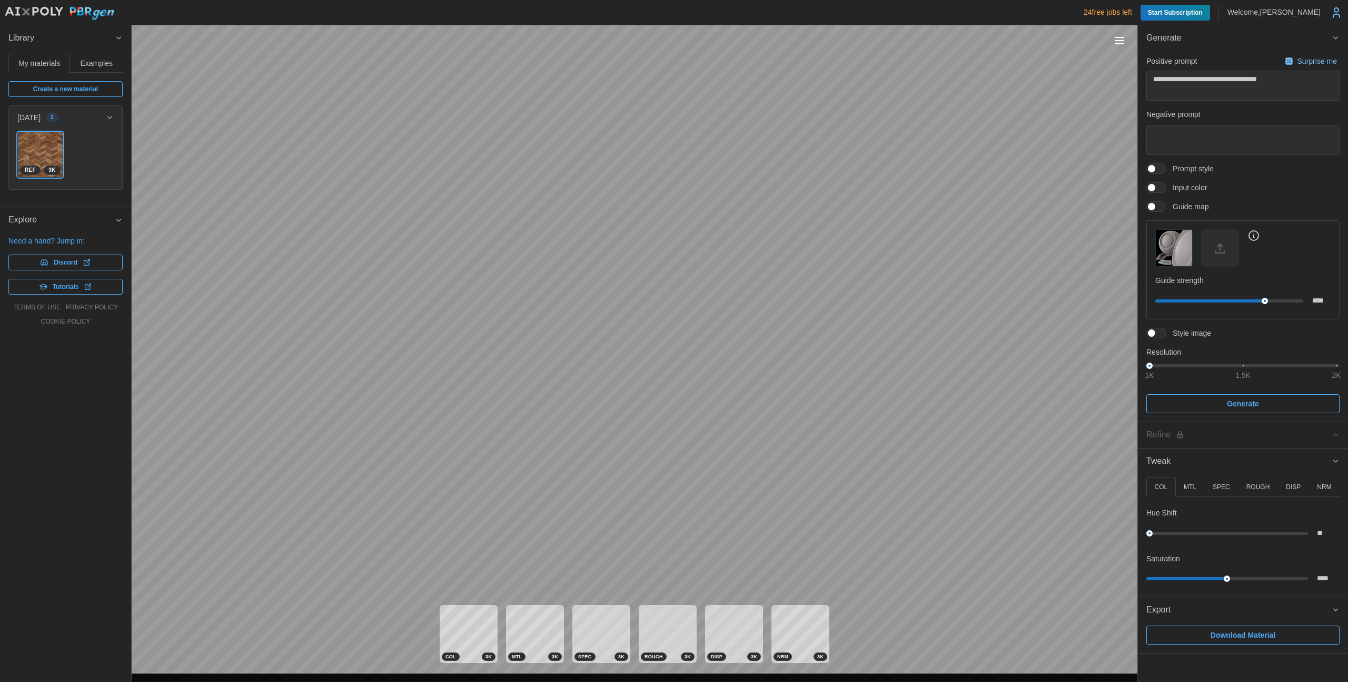
type textarea "*"
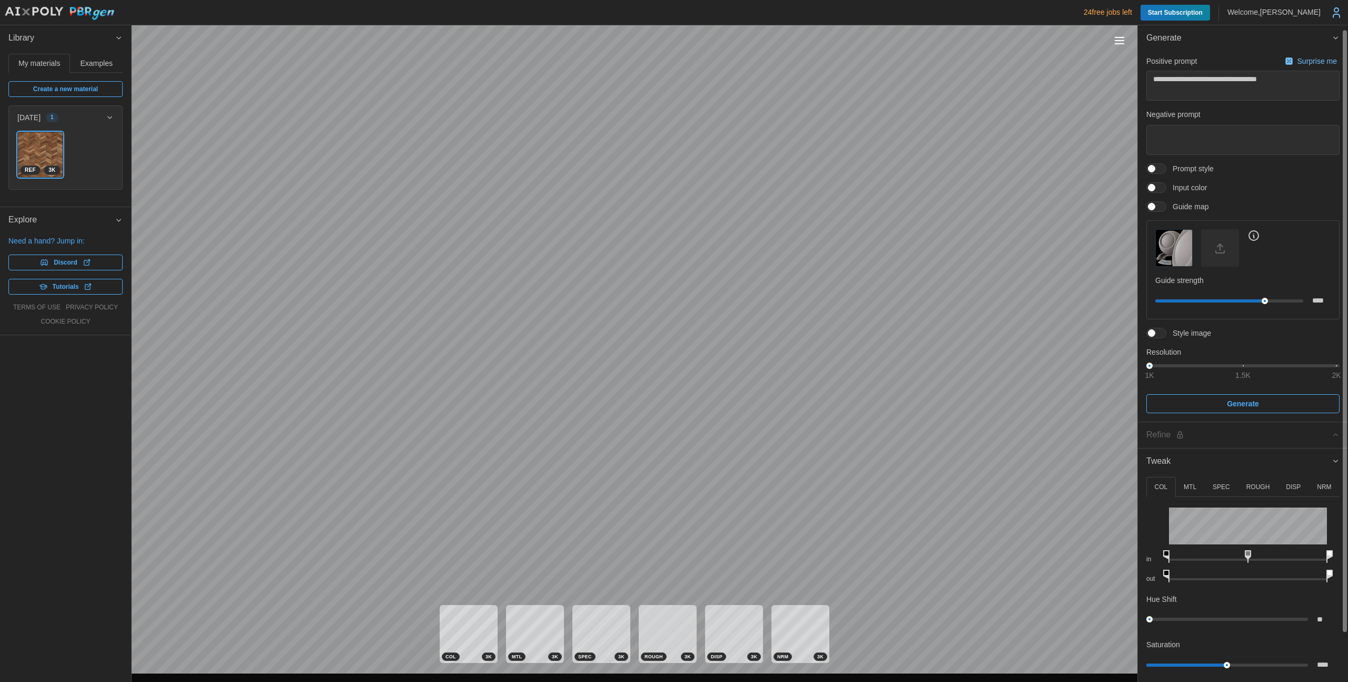
scroll to position [57, 0]
